Goal: Go to known website: Access a specific website the user already knows

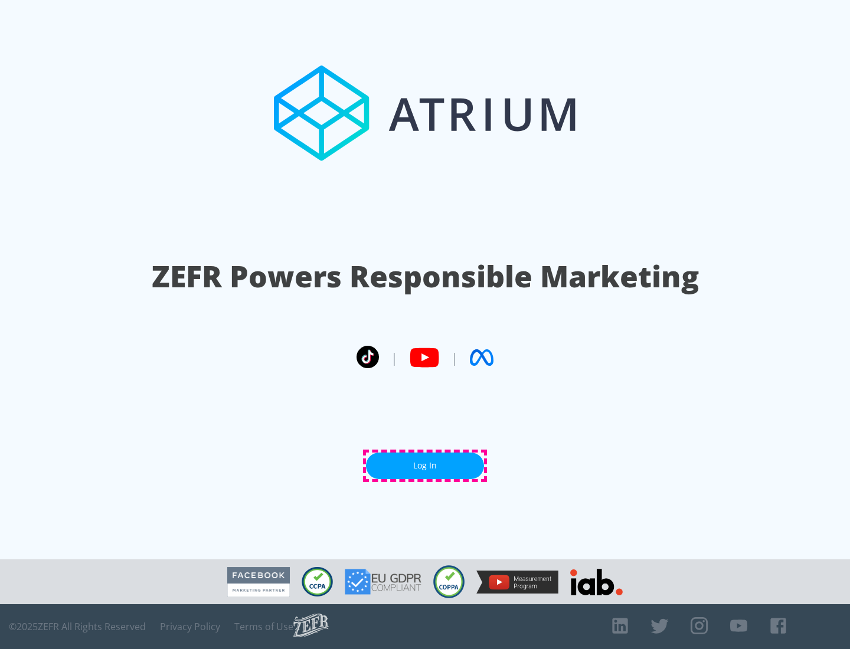
click at [425, 466] on link "Log In" at bounding box center [425, 466] width 118 height 27
